Goal: Task Accomplishment & Management: Use online tool/utility

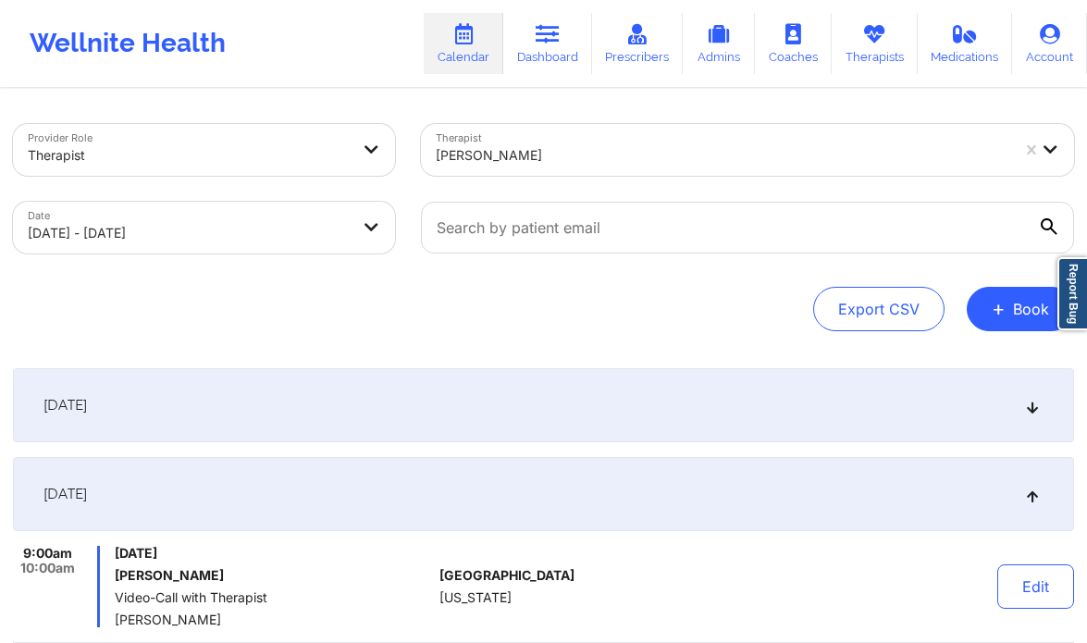
scroll to position [429, 0]
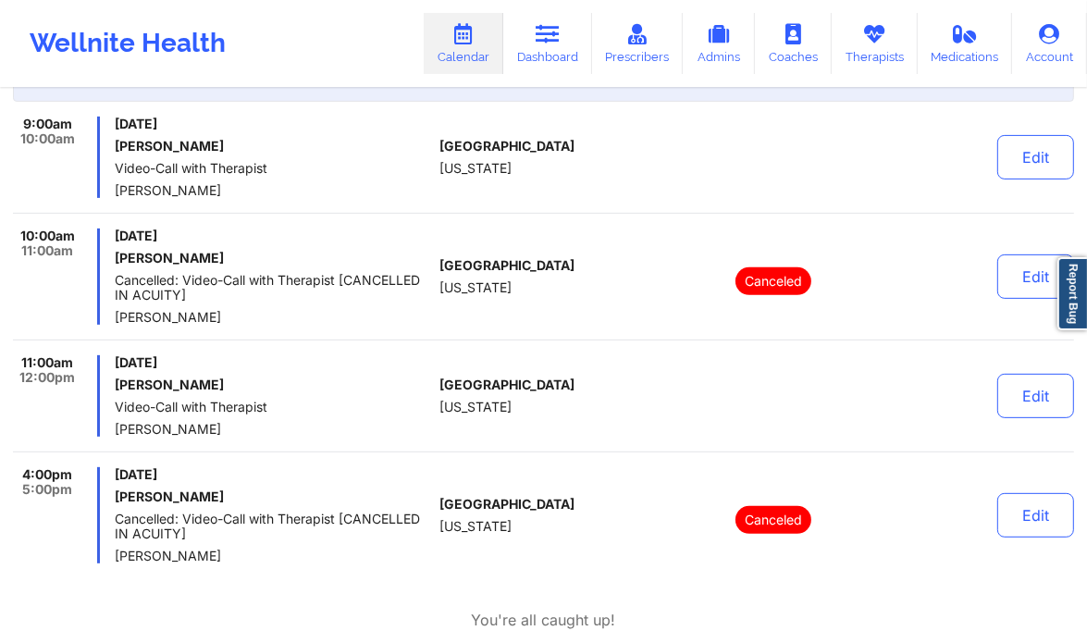
click at [897, 32] on link "Therapists" at bounding box center [875, 43] width 86 height 61
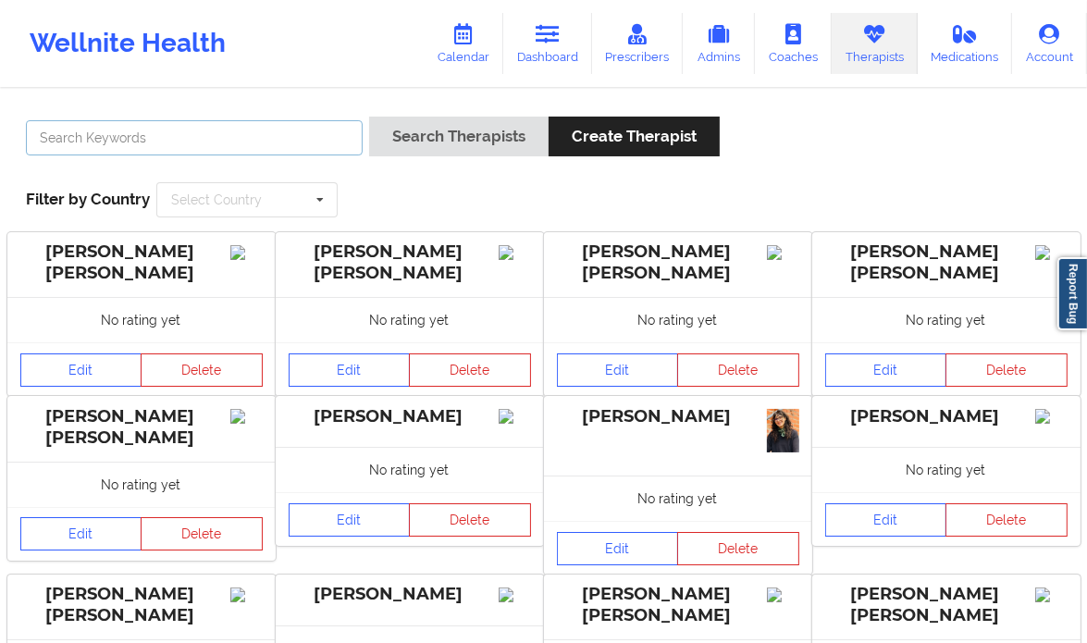
click at [240, 147] on input "text" at bounding box center [194, 137] width 337 height 35
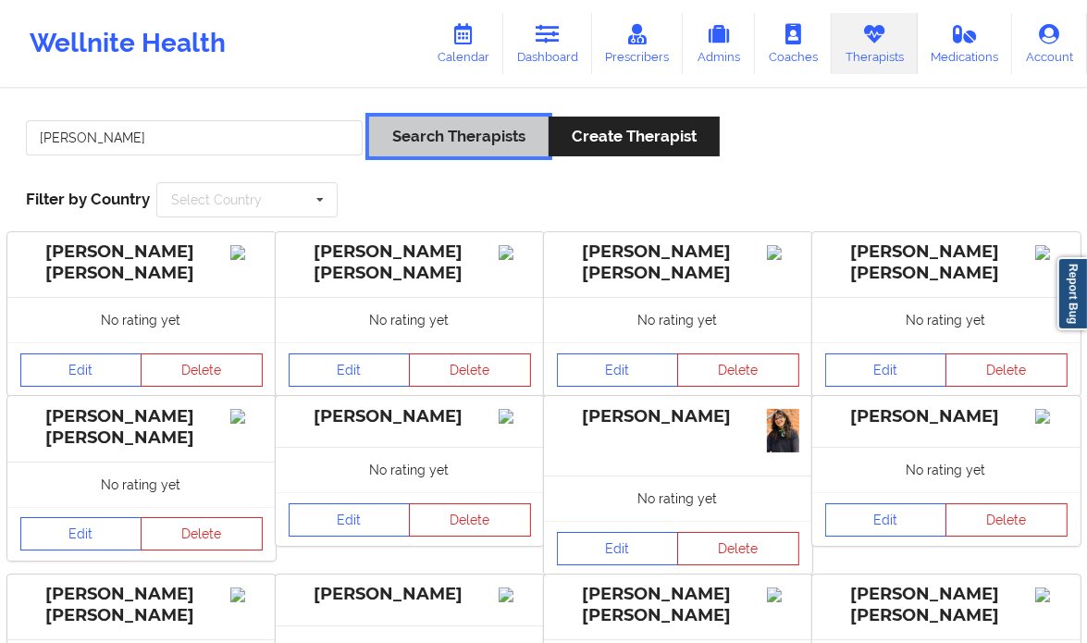
click at [489, 123] on button "Search Therapists" at bounding box center [459, 137] width 180 height 40
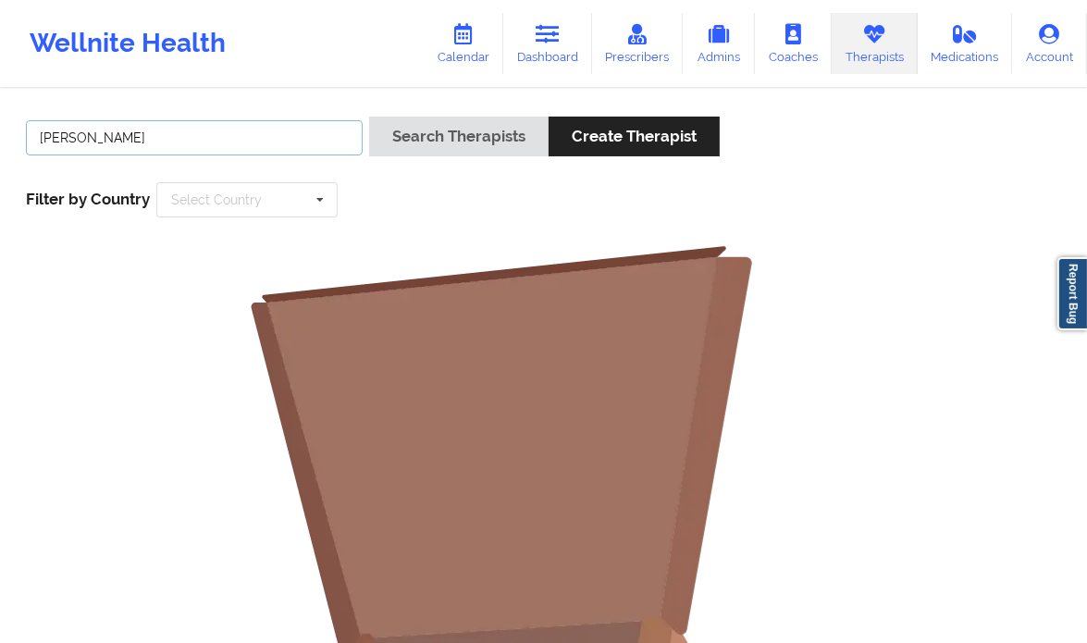
click at [89, 136] on input "[PERSON_NAME]" at bounding box center [194, 137] width 337 height 35
type input "[PERSON_NAME]"
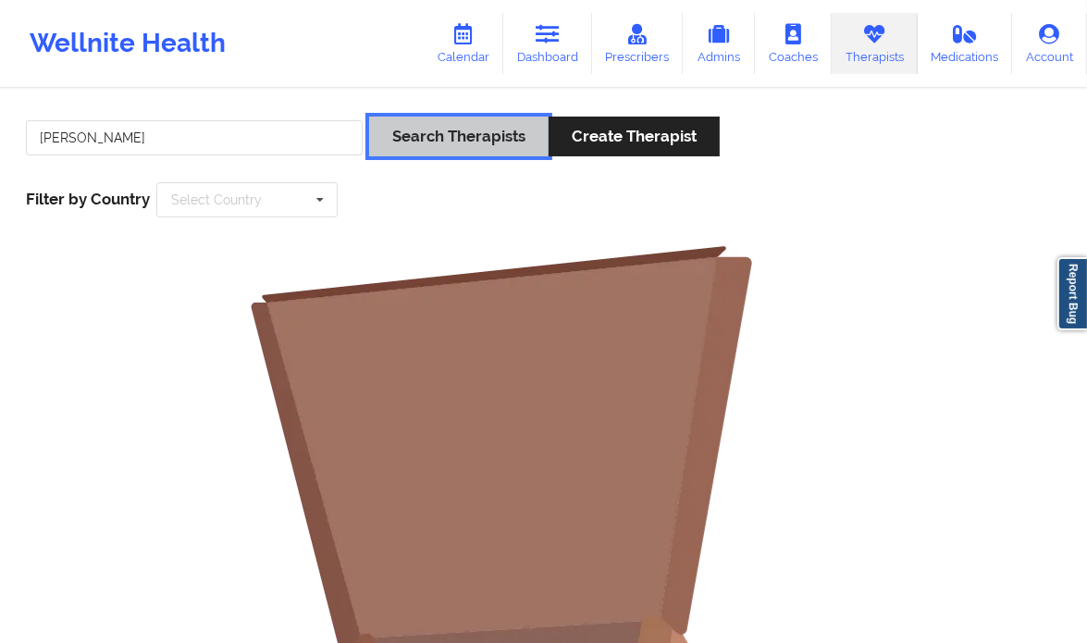
click at [515, 144] on button "Search Therapists" at bounding box center [459, 137] width 180 height 40
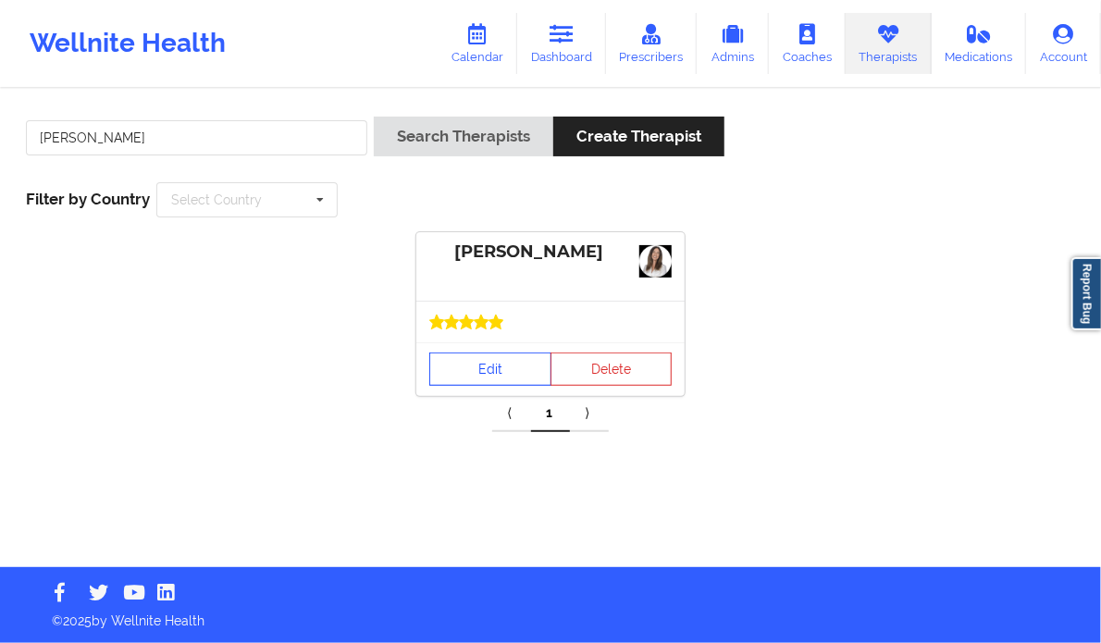
click at [469, 372] on link "Edit" at bounding box center [490, 369] width 122 height 33
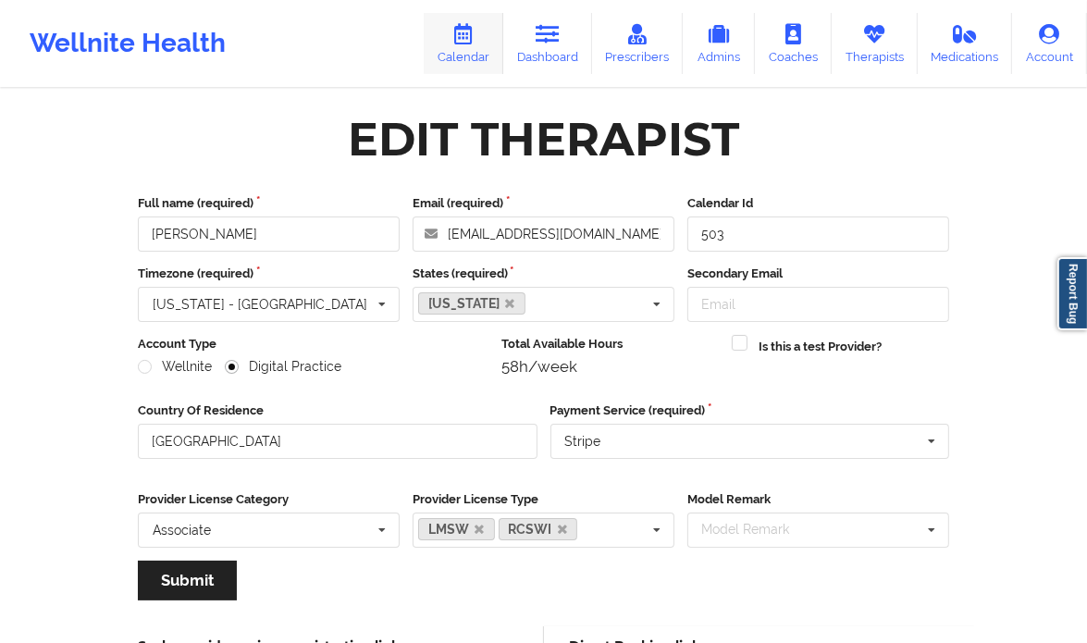
click at [495, 43] on link "Calendar" at bounding box center [464, 43] width 80 height 61
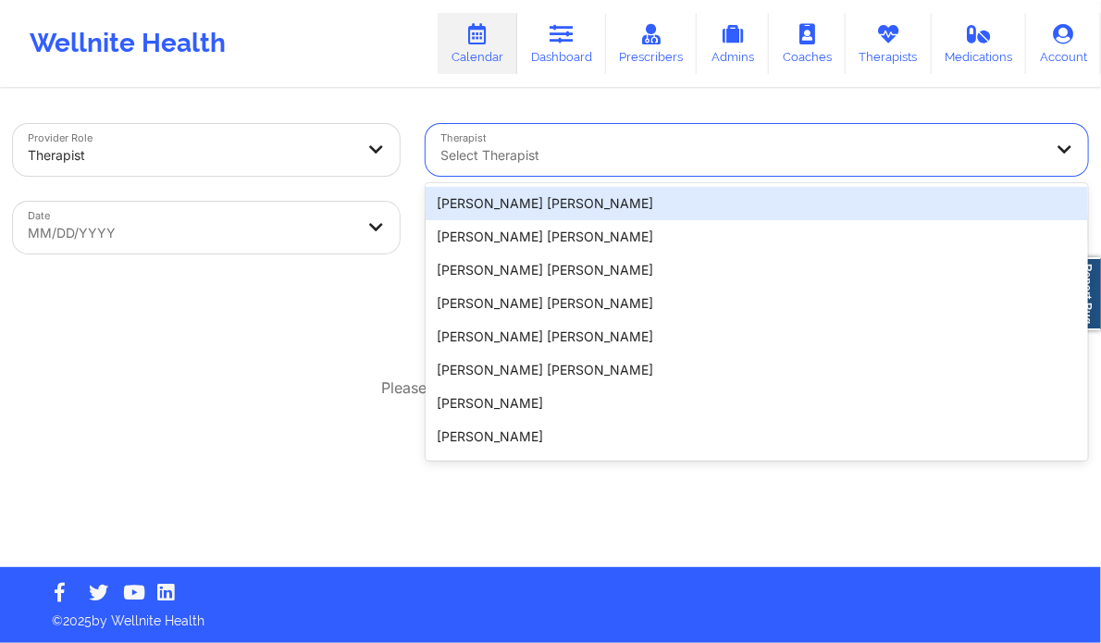
click at [553, 155] on div at bounding box center [740, 155] width 601 height 22
paste input "[PERSON_NAME]"
type input "[PERSON_NAME]"
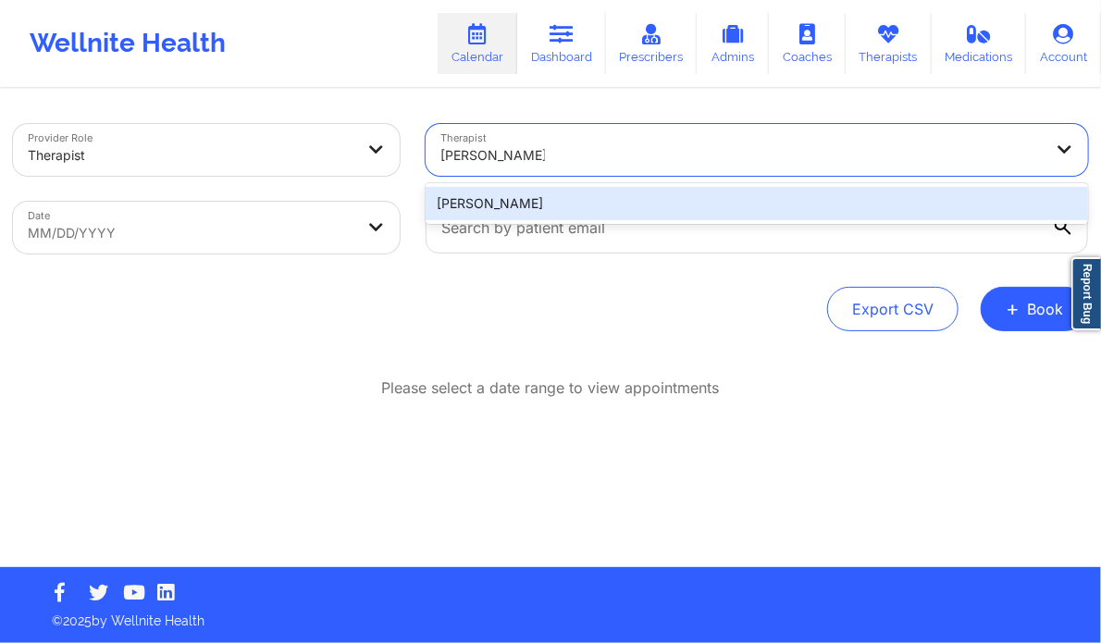
click at [539, 208] on div "[PERSON_NAME]" at bounding box center [757, 203] width 663 height 33
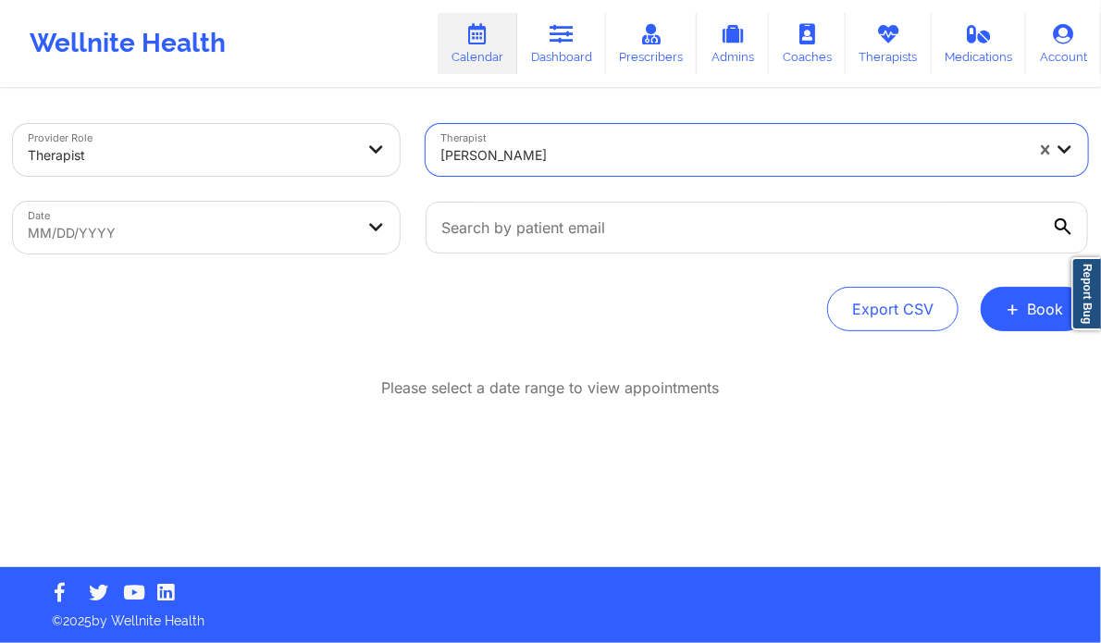
select select "2025-8"
select select "2025-9"
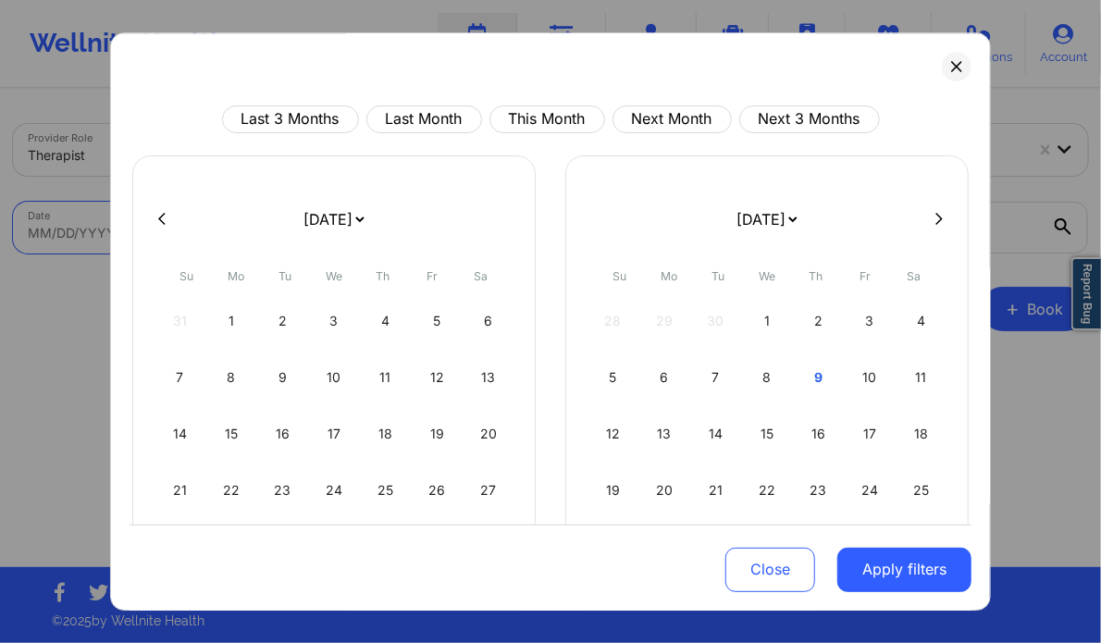
click at [350, 232] on body "Wellnite Health Calendar Dashboard Prescribers Admins Coaches Therapists Medica…" at bounding box center [550, 321] width 1101 height 643
click at [818, 384] on div "9" at bounding box center [818, 378] width 47 height 52
select select "2025-9"
select select "2025-10"
select select "2025-9"
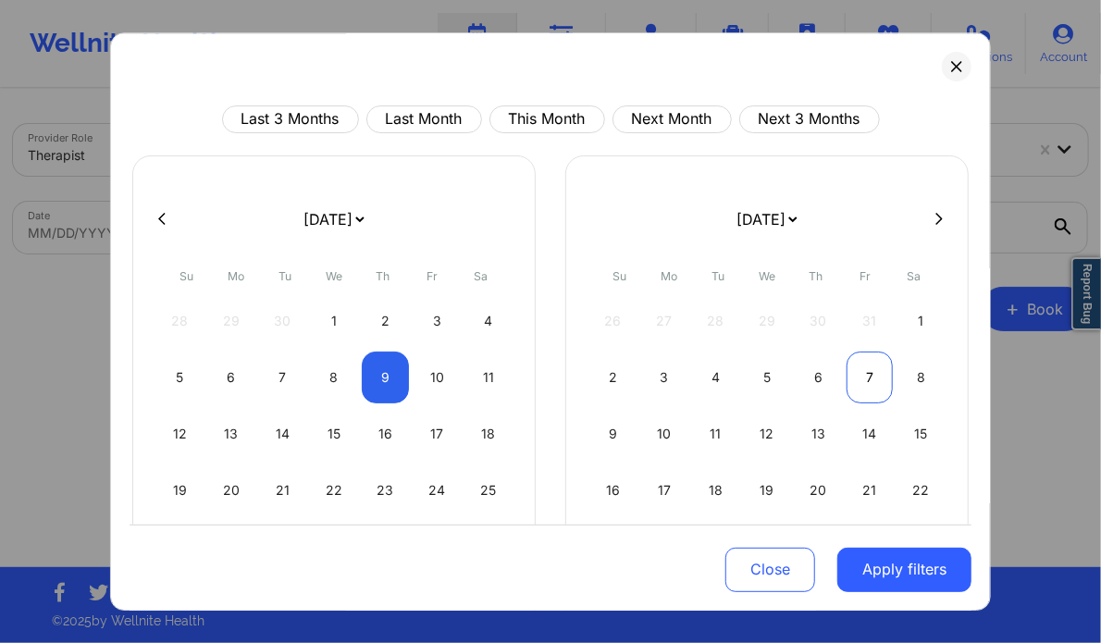
select select "2025-10"
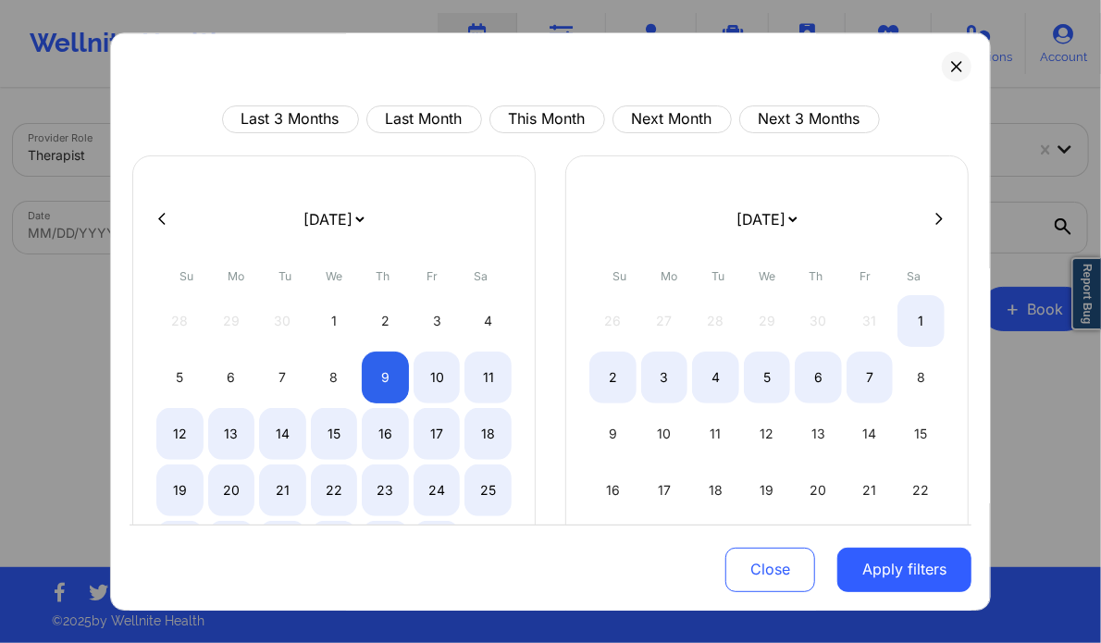
select select "2025-9"
select select "2025-10"
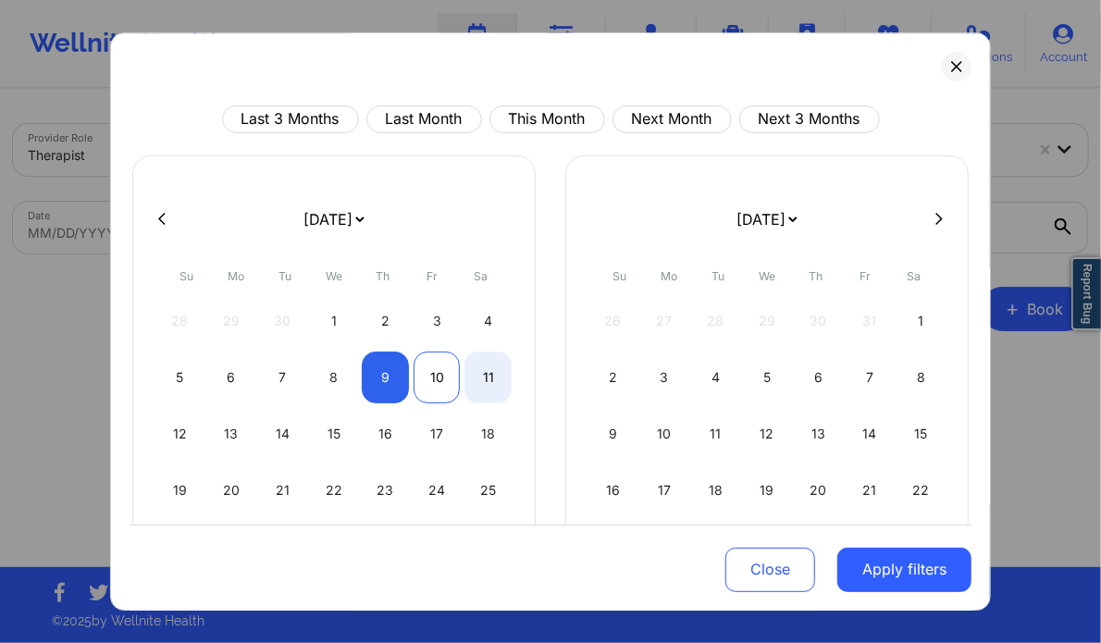
select select "2025-9"
select select "2025-10"
click at [431, 369] on div "10" at bounding box center [437, 378] width 47 height 52
select select "2025-9"
select select "2025-10"
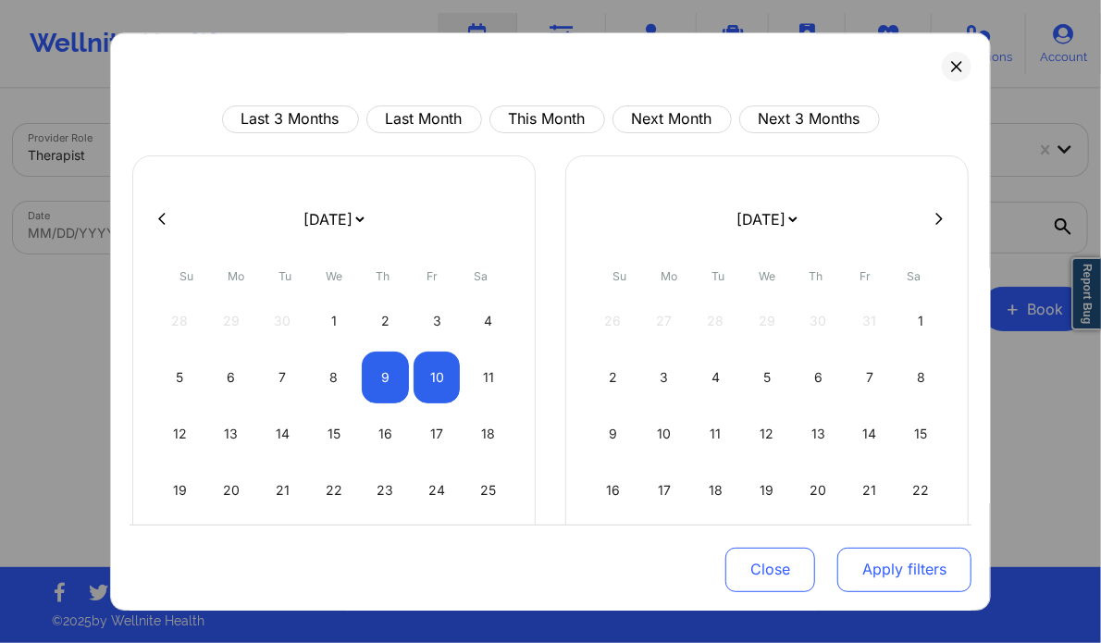
click at [888, 562] on button "Apply filters" at bounding box center [904, 569] width 134 height 44
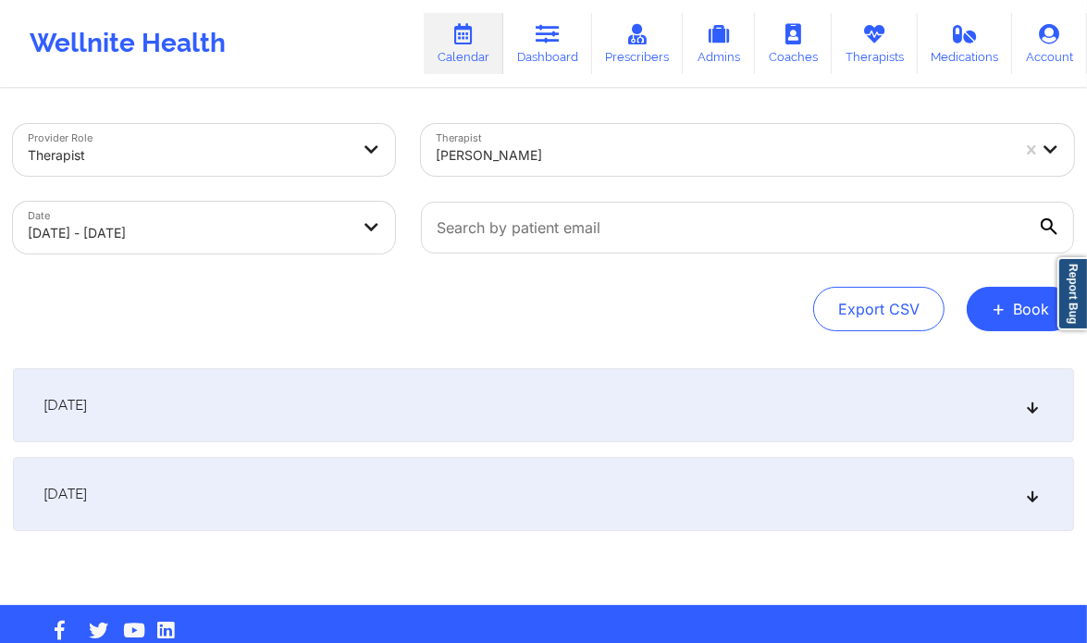
click at [1018, 423] on div "[DATE]" at bounding box center [543, 405] width 1061 height 74
